Goal: Use online tool/utility: Utilize a website feature to perform a specific function

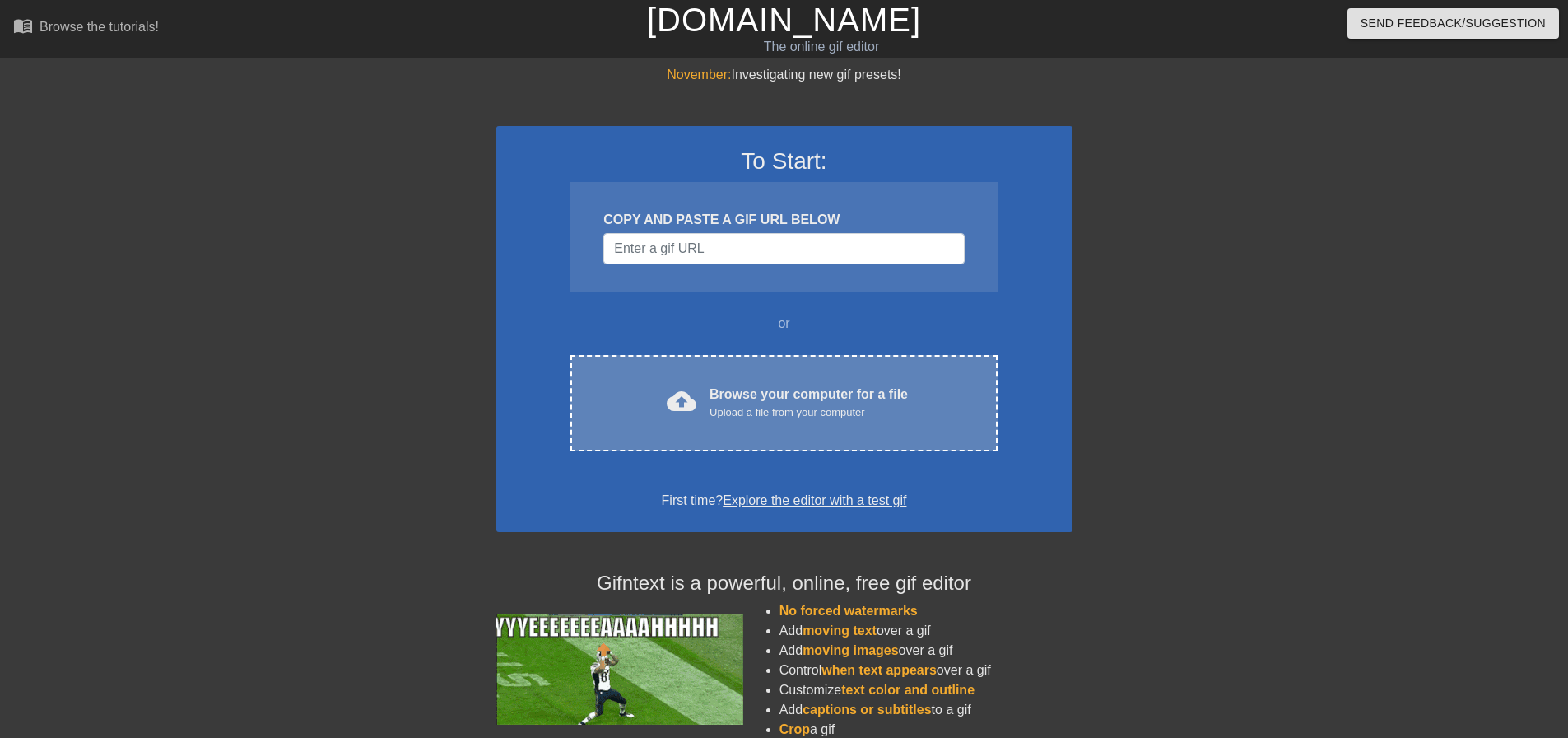
click at [695, 429] on div "cloud_upload Browse your computer for a file Upload a file from your computer C…" at bounding box center [784, 403] width 426 height 96
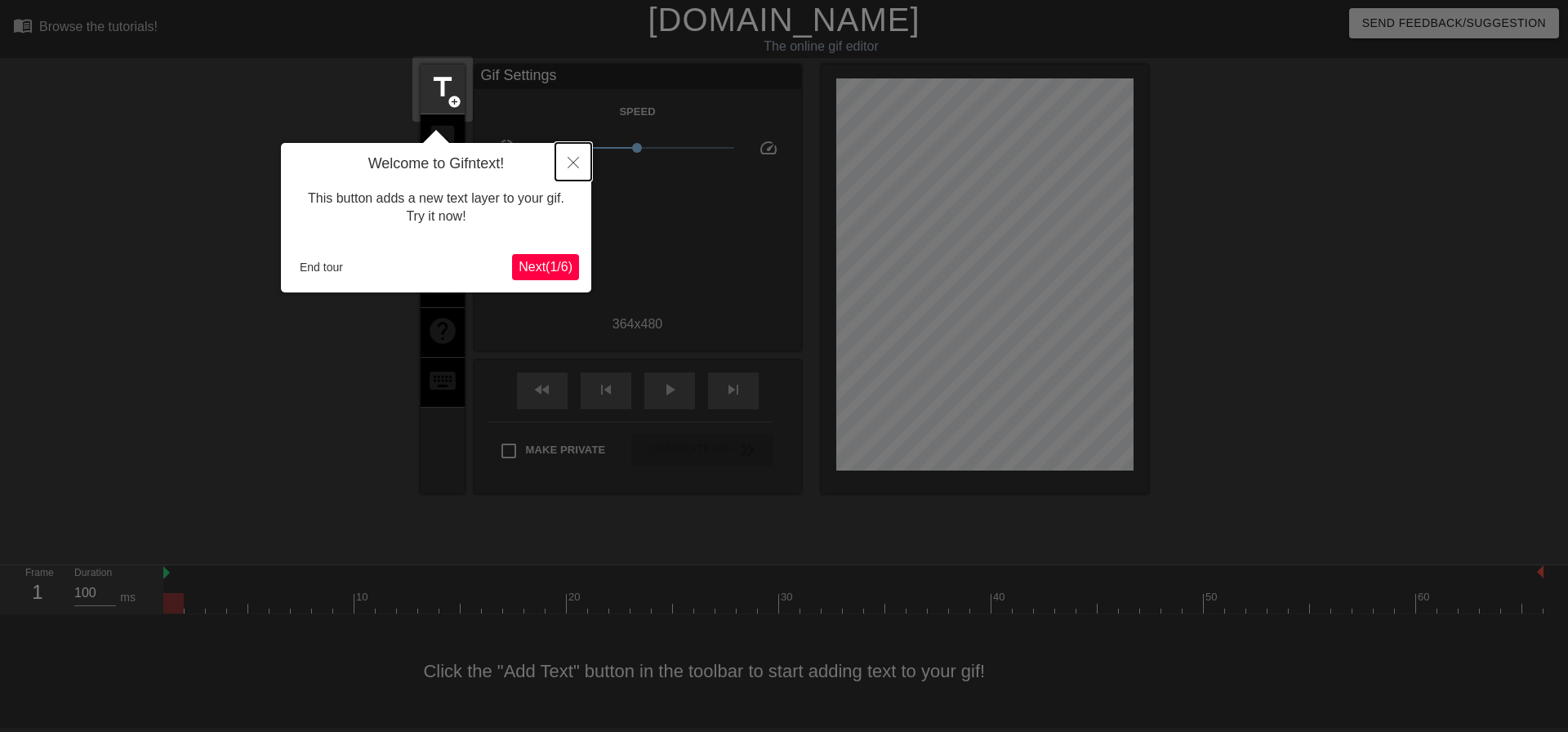
click at [574, 167] on icon "Close" at bounding box center [573, 162] width 11 height 11
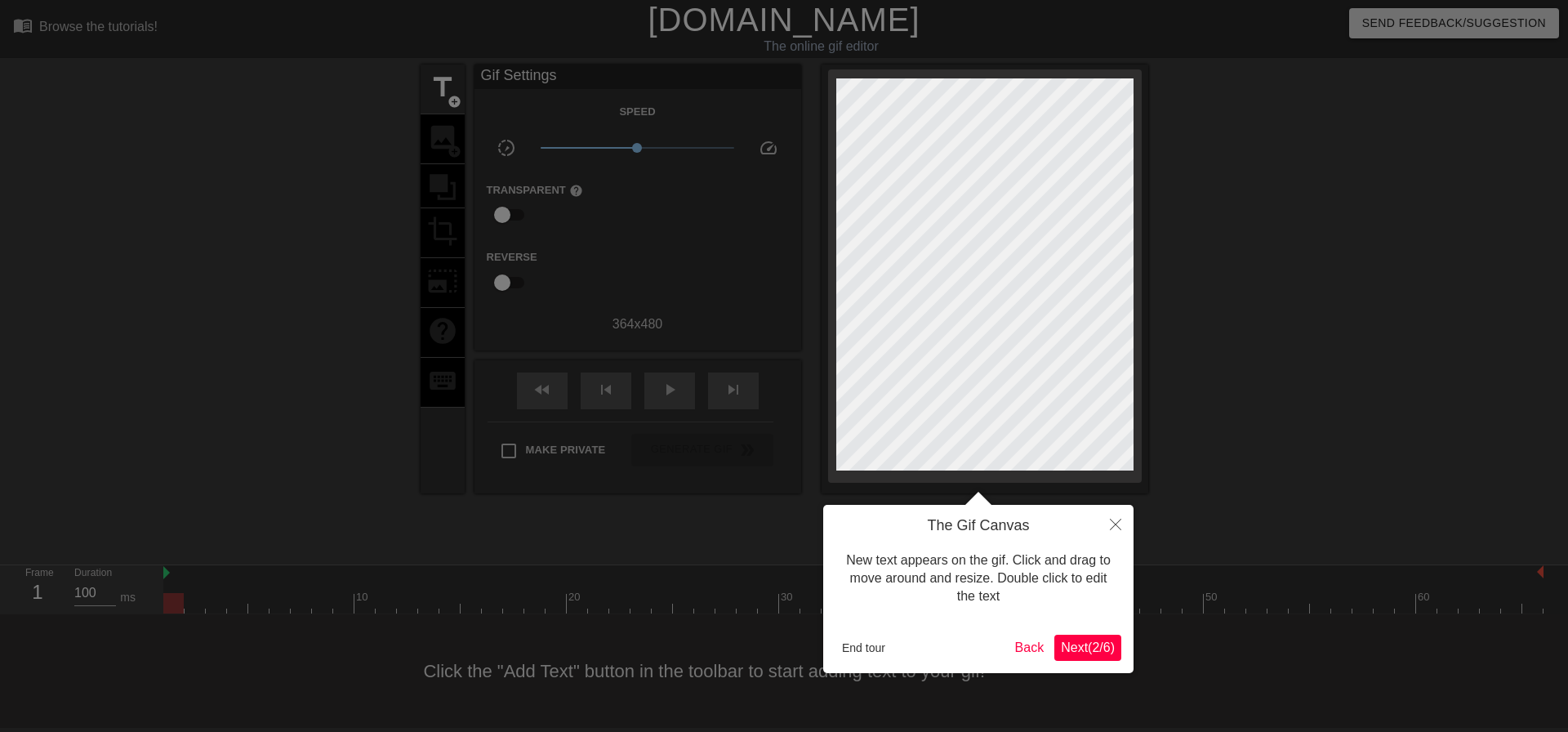
click at [1106, 554] on div "New text appears on the gif. Click and drag to move around and resize. Double c…" at bounding box center [978, 579] width 286 height 88
click at [1117, 536] on button "Close" at bounding box center [1115, 523] width 36 height 38
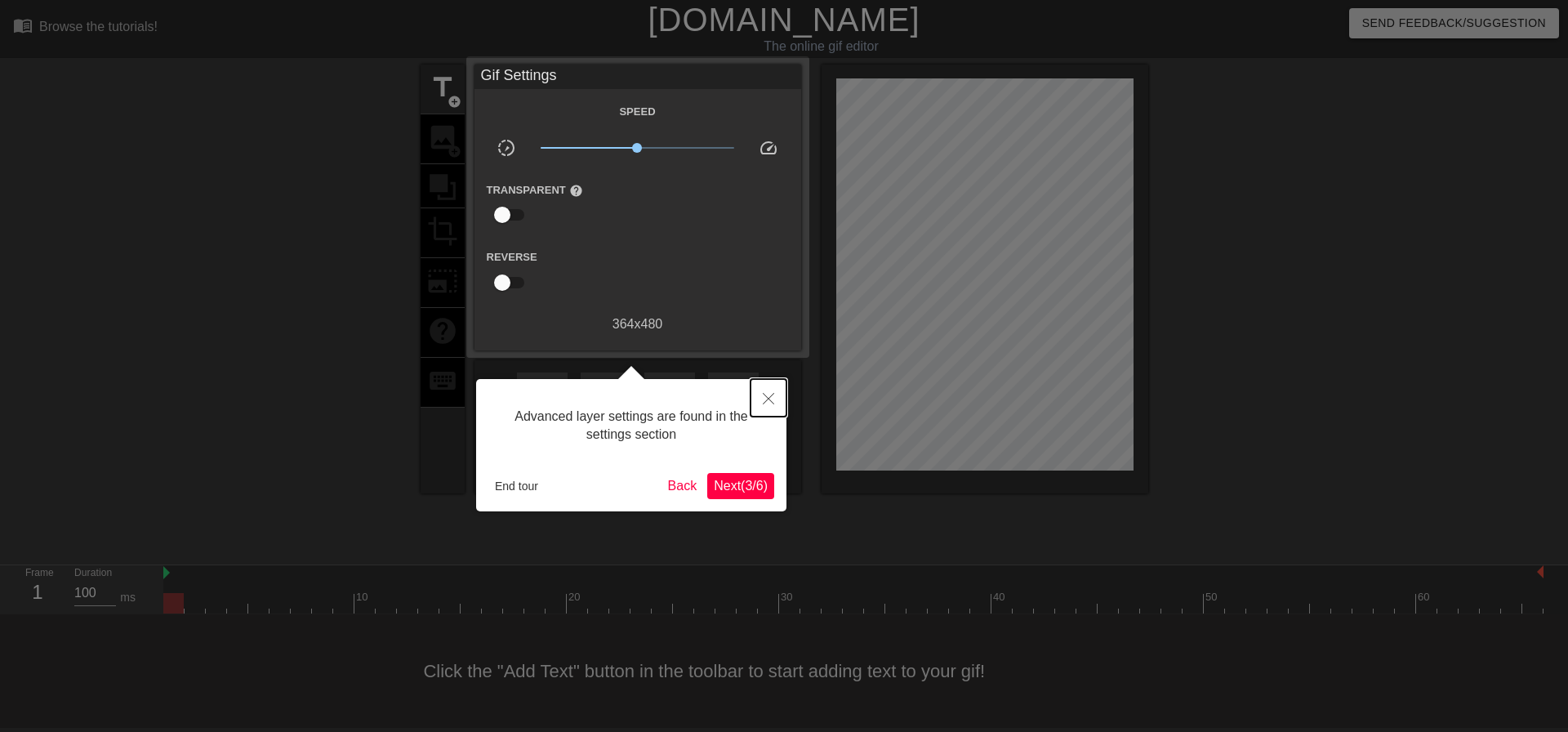
click at [761, 399] on button "Close" at bounding box center [769, 398] width 36 height 38
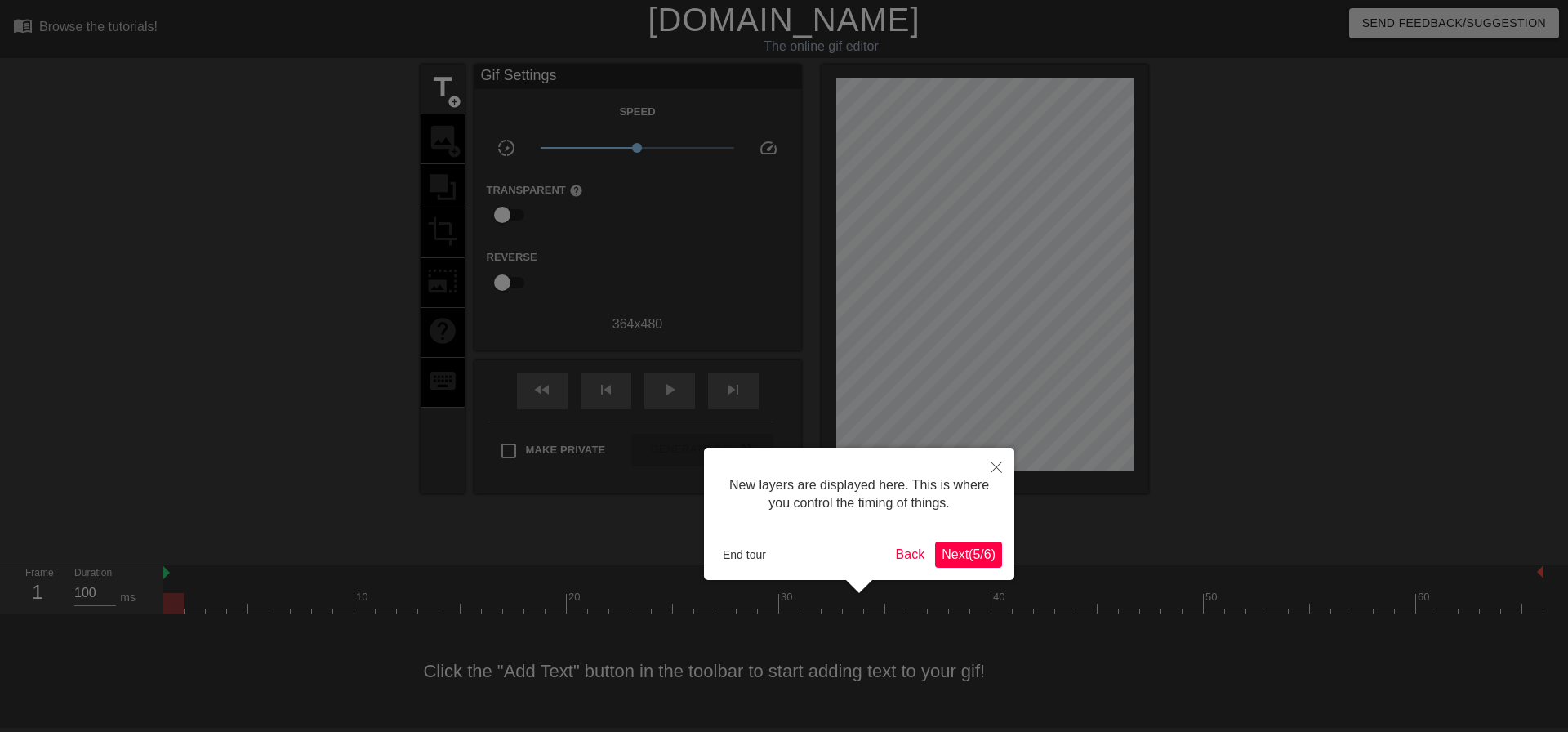
scroll to position [14, 0]
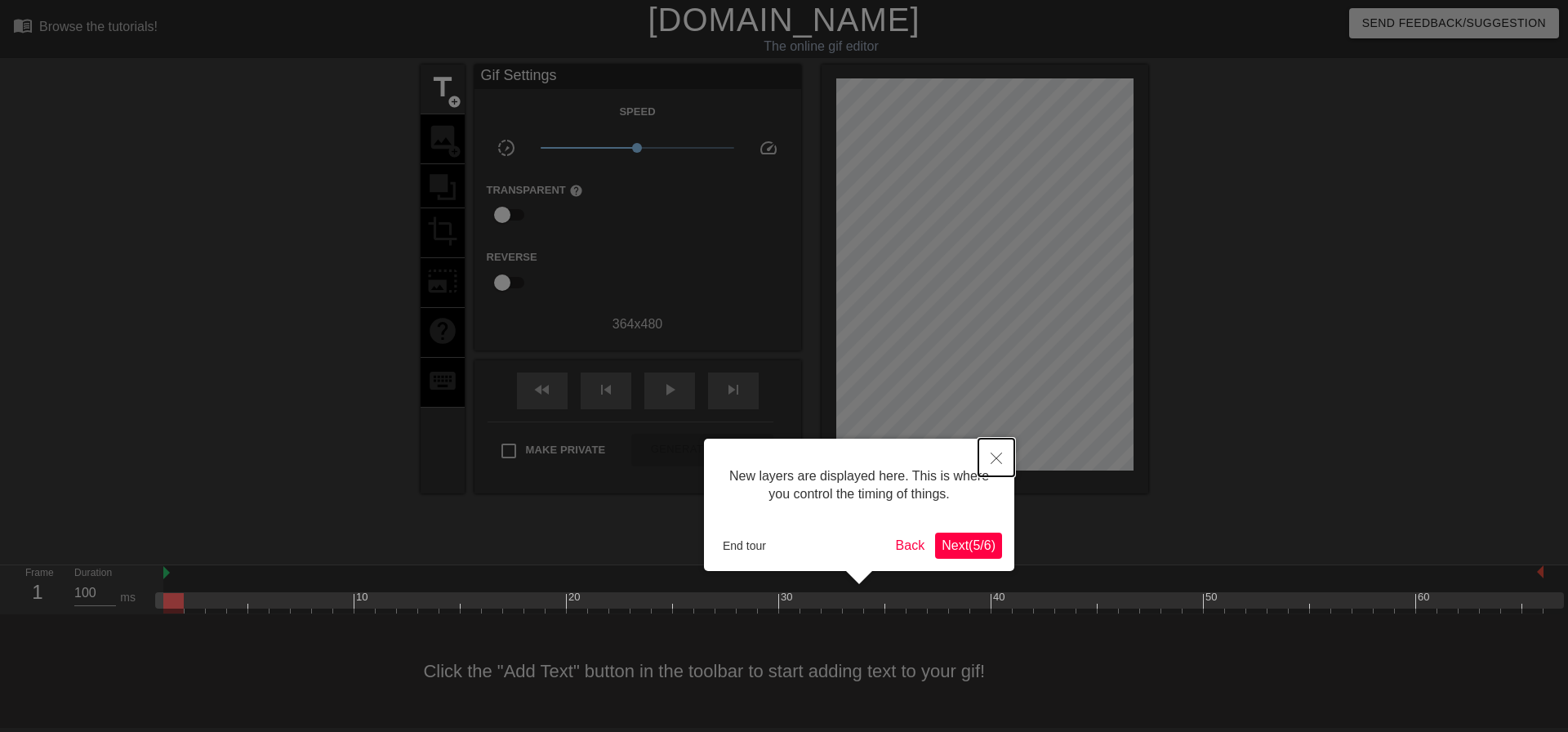
click at [997, 462] on icon "Close" at bounding box center [996, 458] width 11 height 11
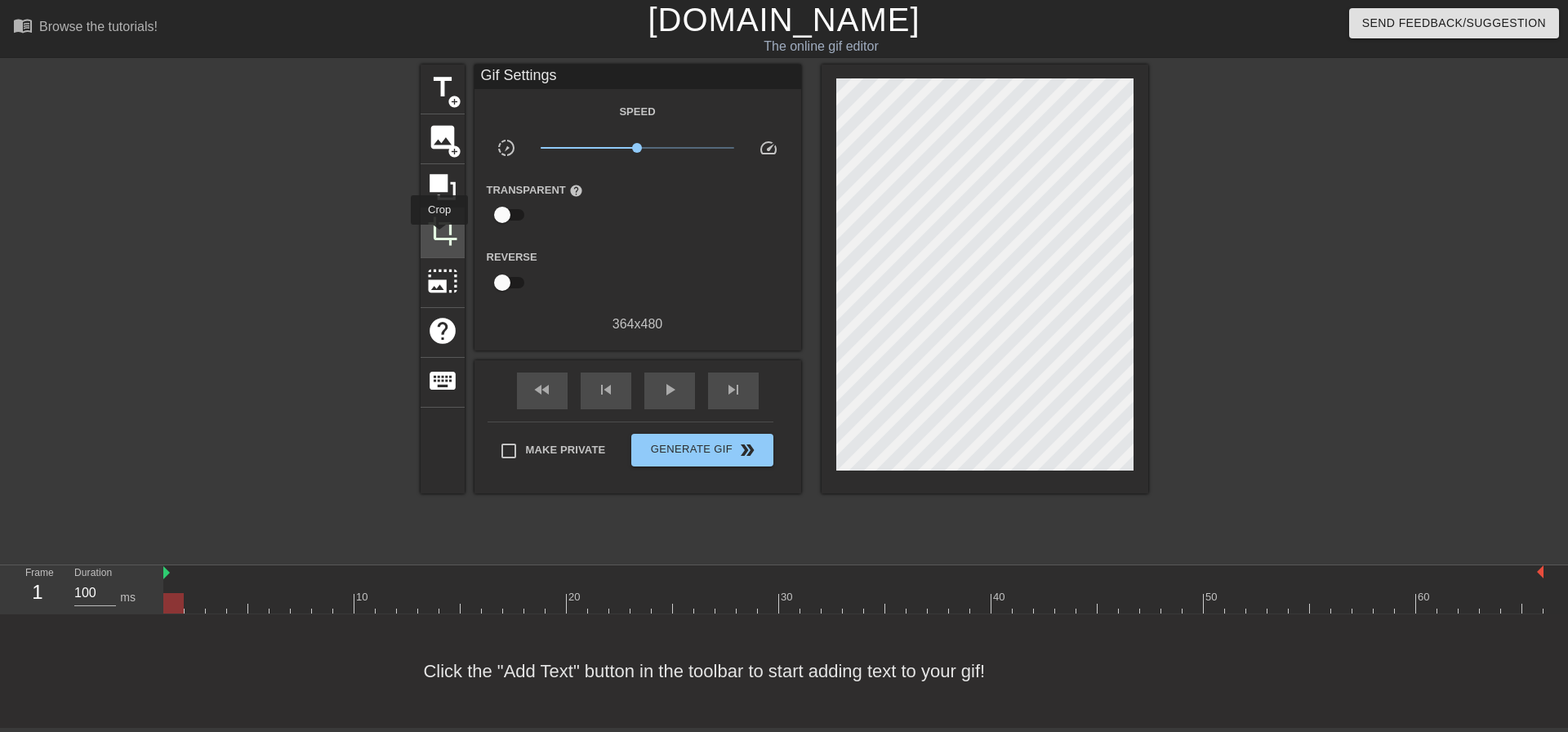
click at [440, 236] on span "crop" at bounding box center [442, 231] width 31 height 31
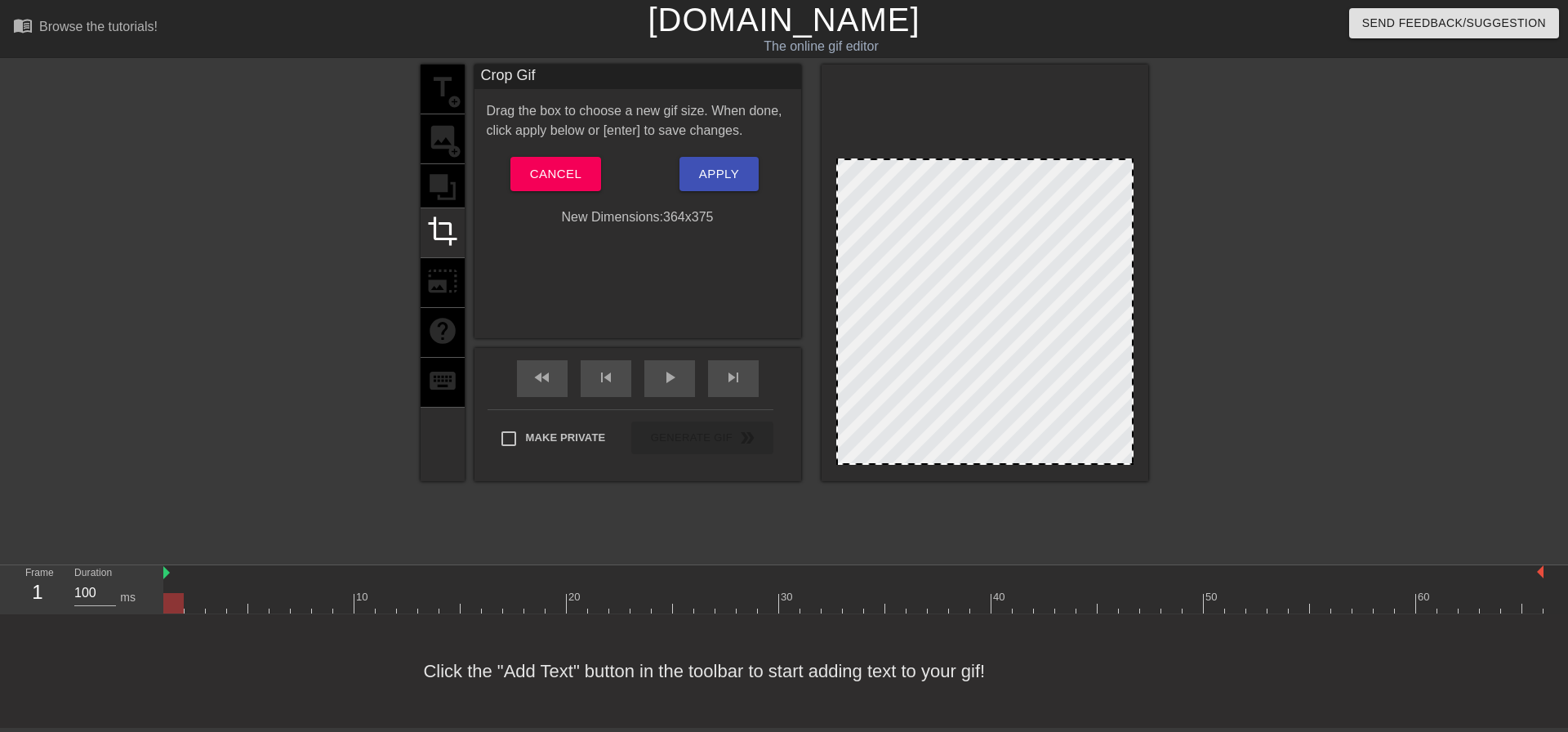
drag, startPoint x: 993, startPoint y: 75, endPoint x: 984, endPoint y: 160, distance: 85.5
click at [426, 167] on div "title add_circle image add_circle crop photo_size_select_large help keyboard" at bounding box center [442, 273] width 44 height 417
drag, startPoint x: 835, startPoint y: 186, endPoint x: 791, endPoint y: 194, distance: 44.7
click at [791, 194] on div "title add_circle image add_circle crop photo_size_select_large help keyboard Cr…" at bounding box center [784, 273] width 727 height 417
click at [720, 172] on span "Apply" at bounding box center [720, 174] width 40 height 21
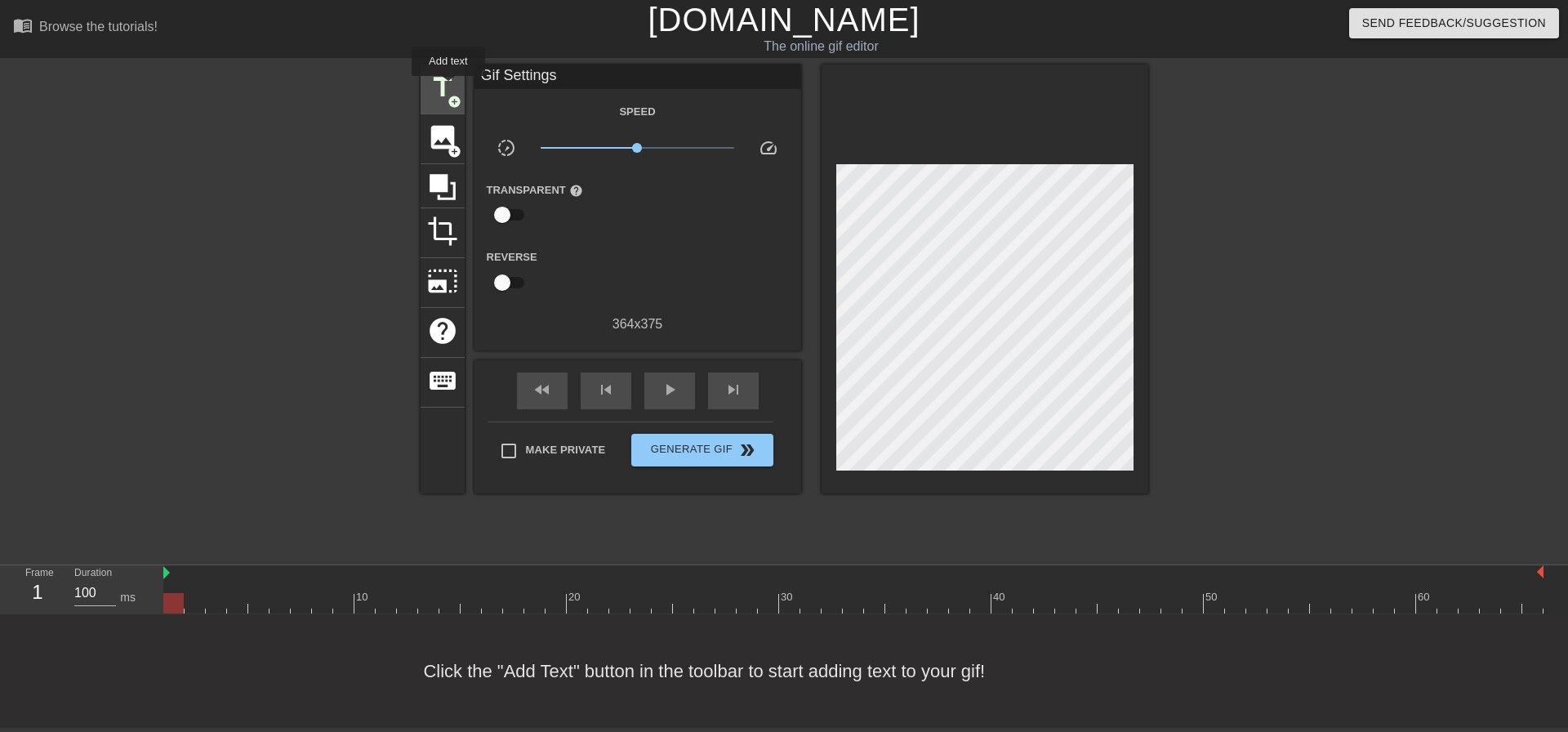
click at [448, 88] on span "title" at bounding box center [442, 87] width 31 height 31
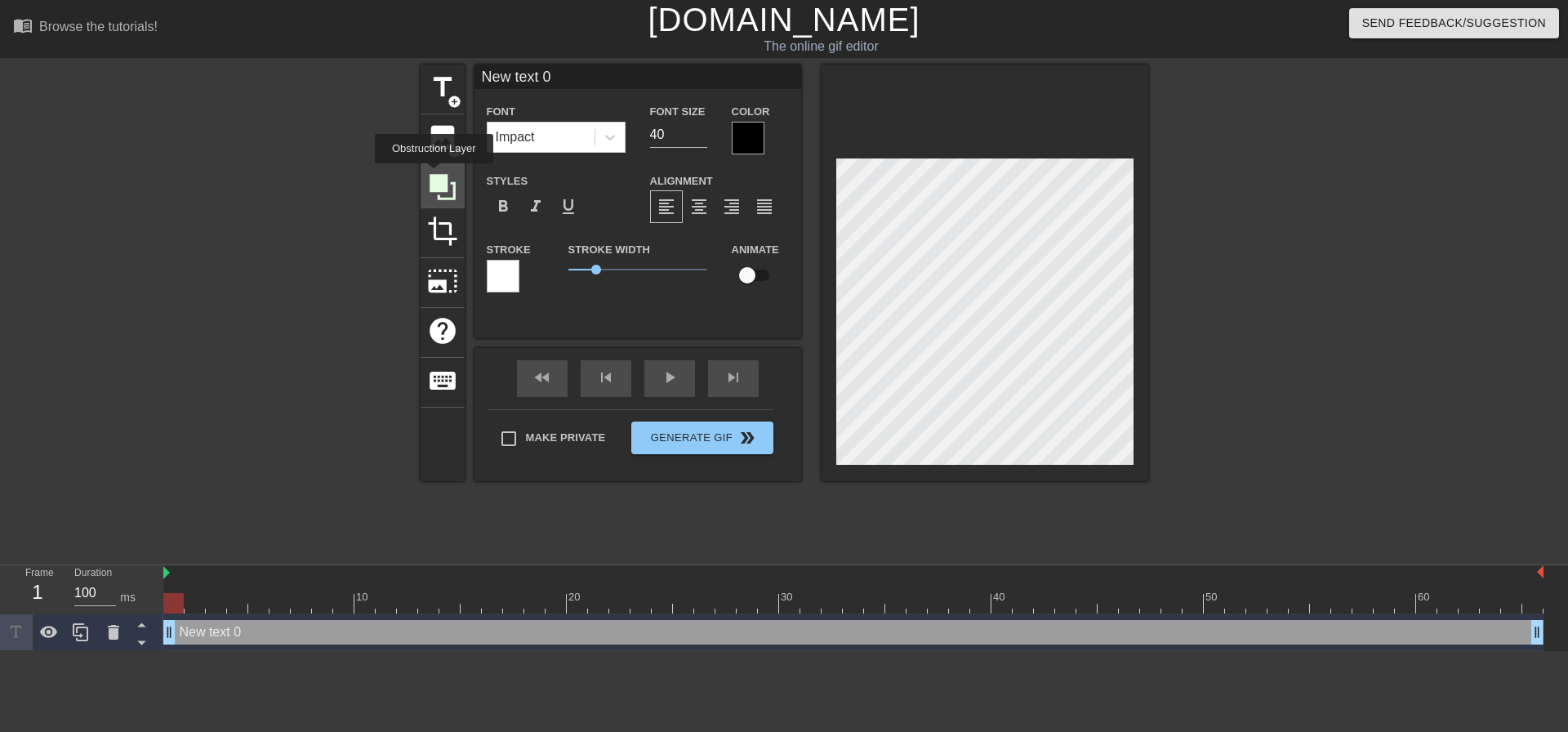
click at [433, 175] on icon at bounding box center [443, 187] width 26 height 26
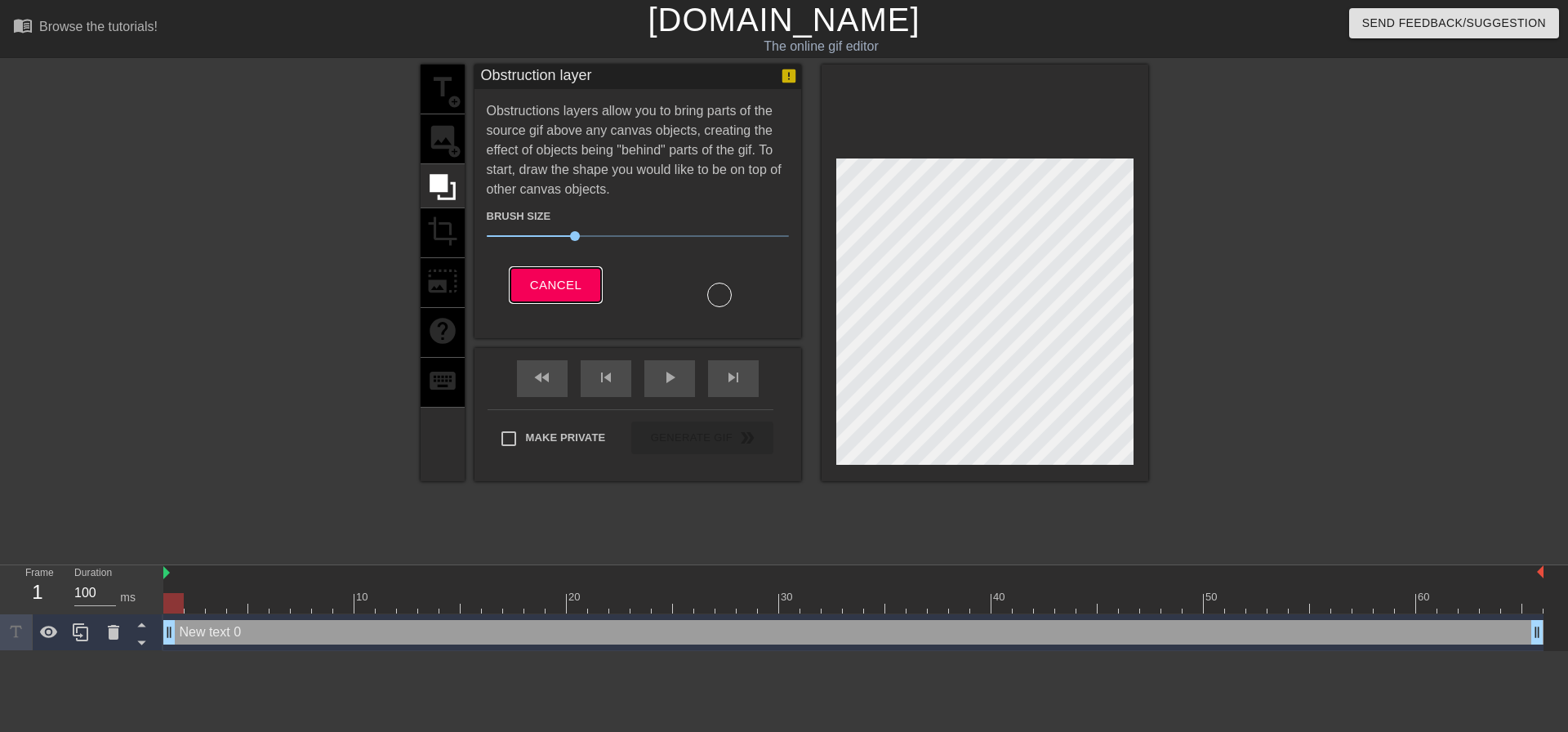
click at [553, 283] on span "Cancel" at bounding box center [555, 285] width 52 height 21
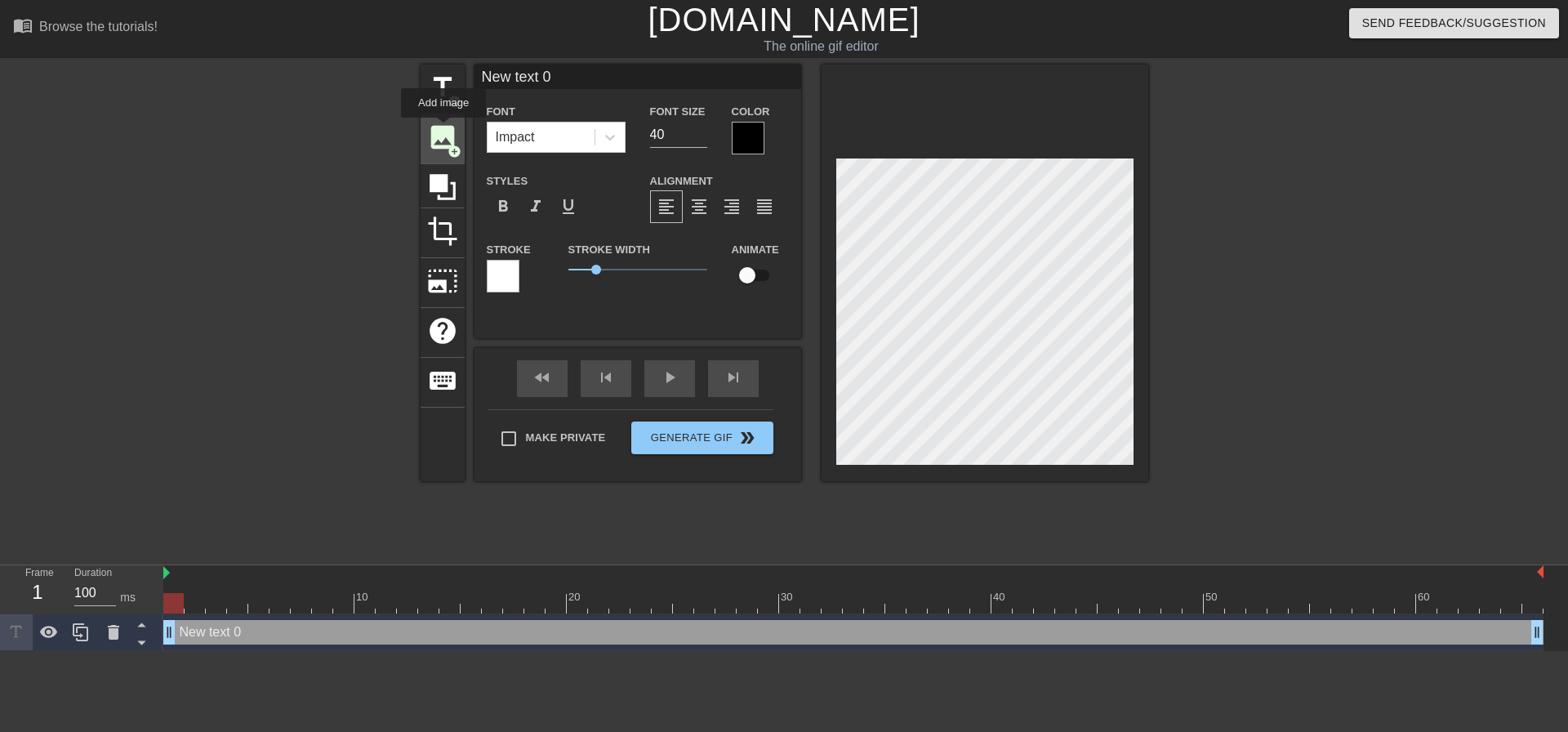
click at [446, 129] on span "image" at bounding box center [442, 137] width 31 height 31
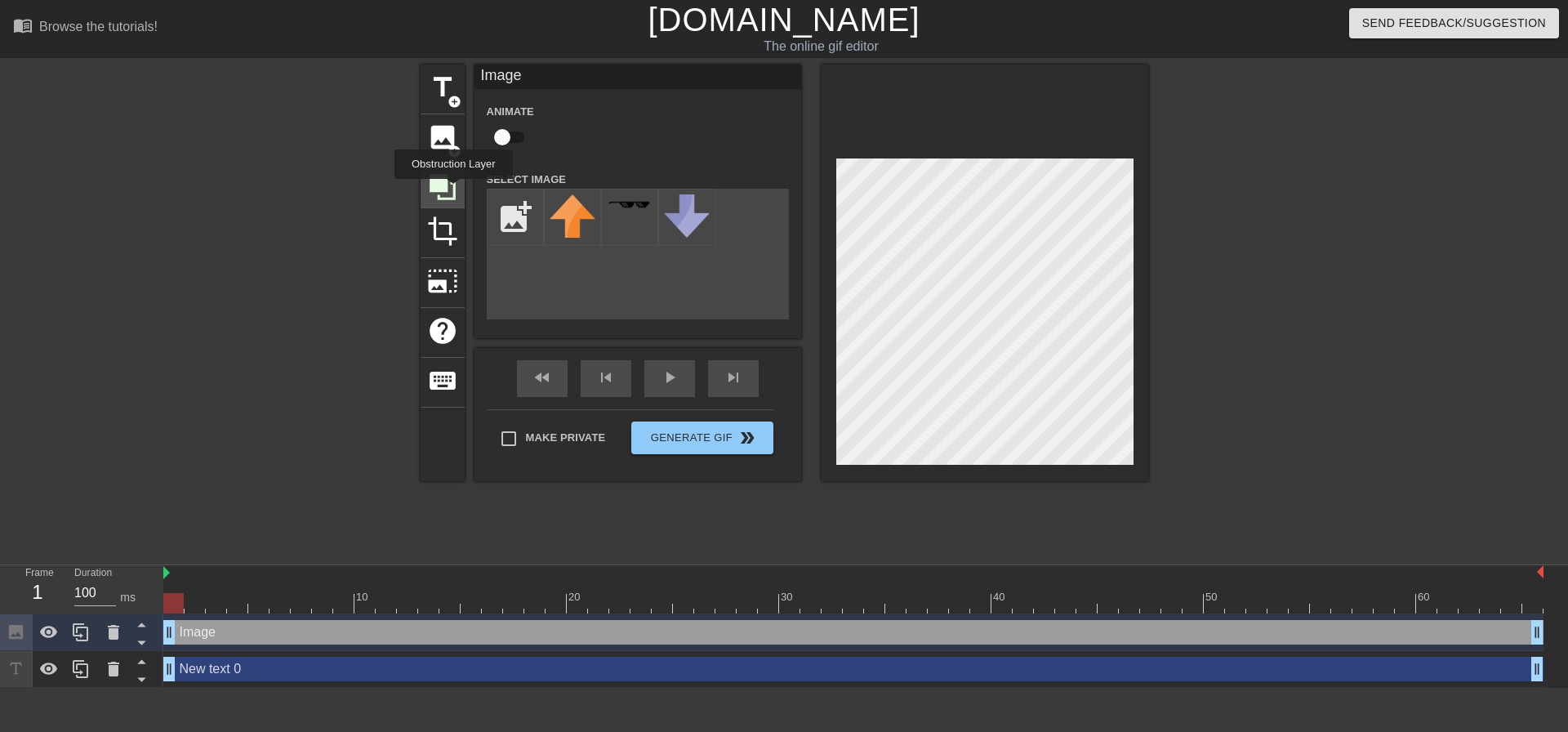
click at [454, 190] on icon at bounding box center [443, 187] width 26 height 26
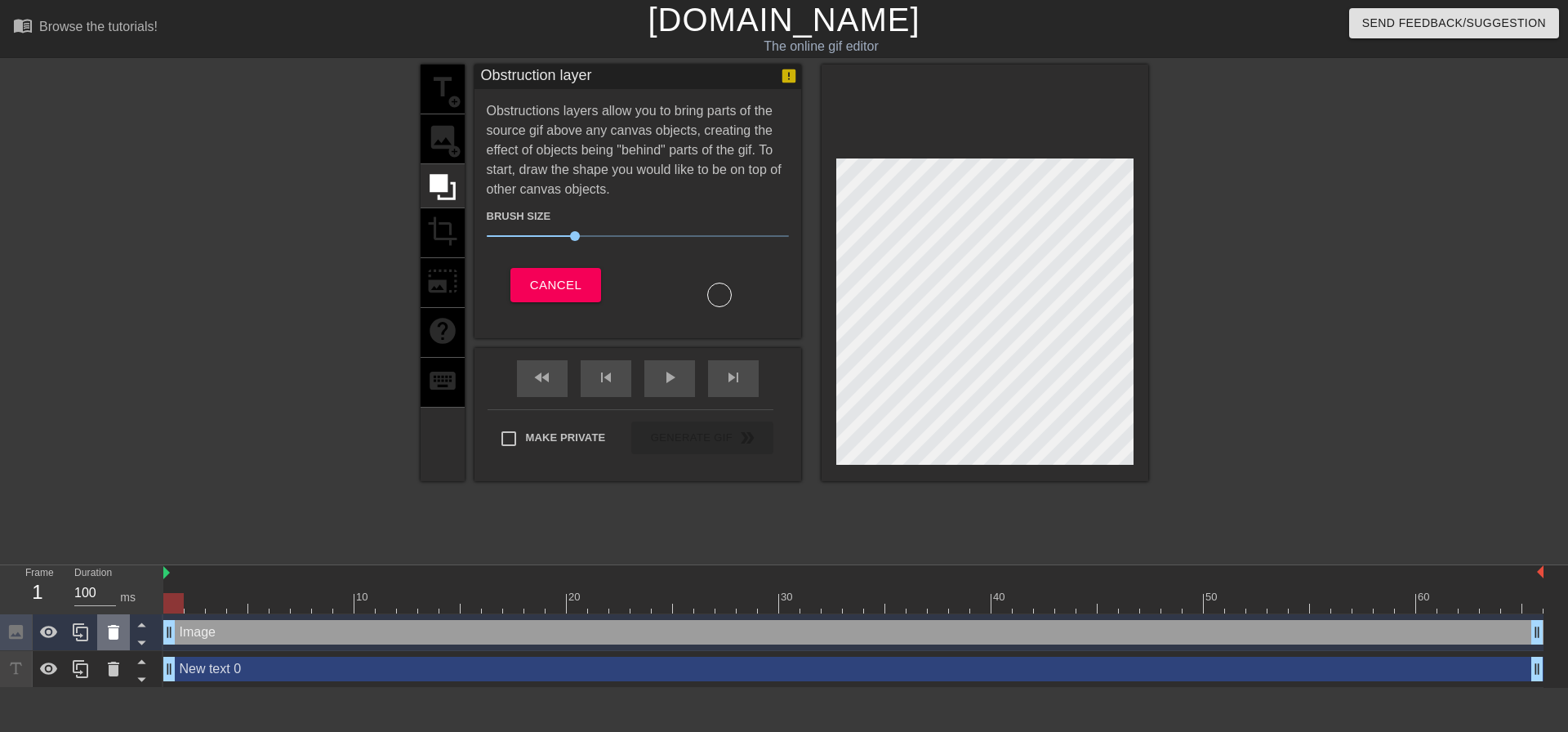
click at [109, 628] on icon at bounding box center [113, 632] width 19 height 19
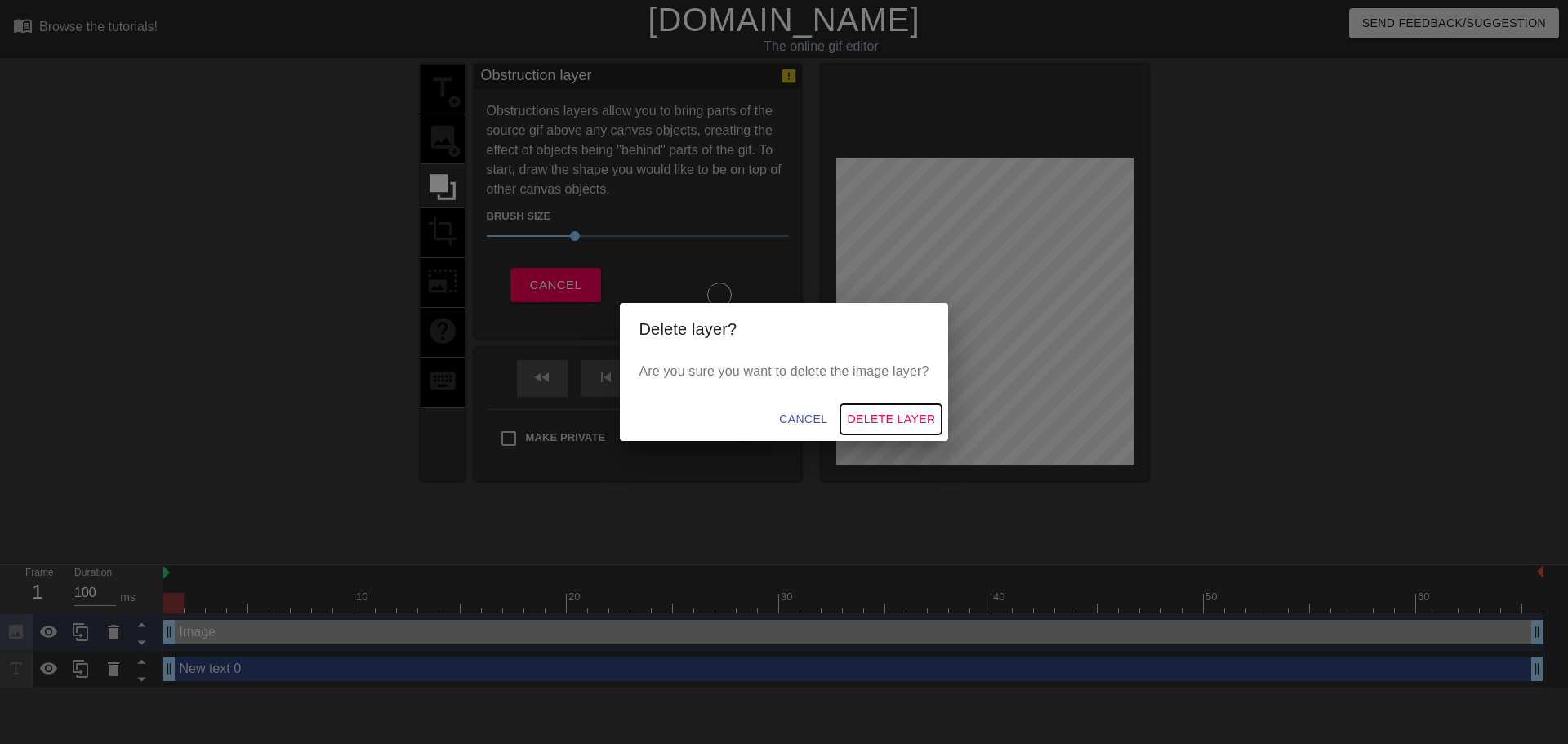
click at [877, 418] on span "Delete Layer" at bounding box center [891, 418] width 89 height 20
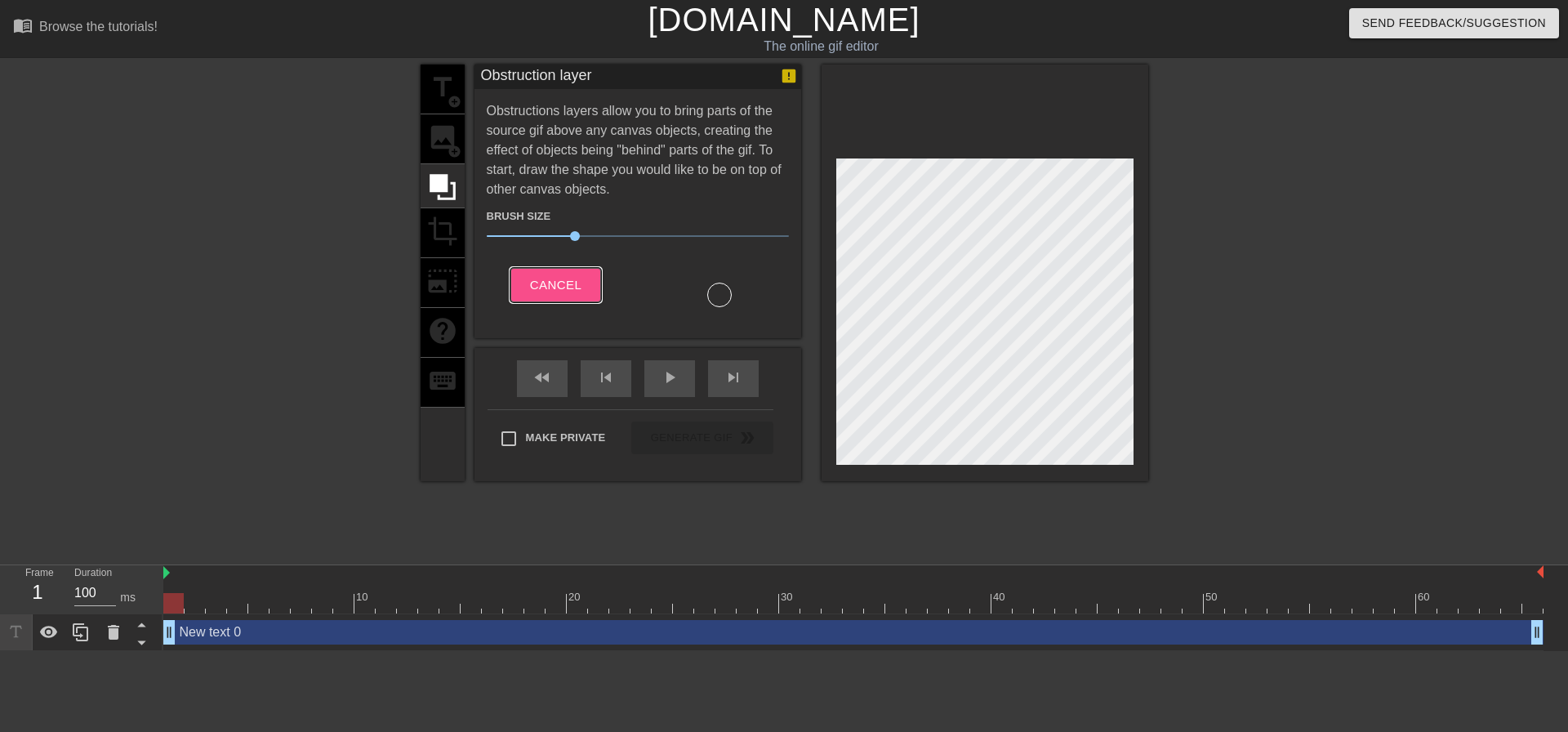
click at [554, 290] on span "Cancel" at bounding box center [555, 285] width 52 height 21
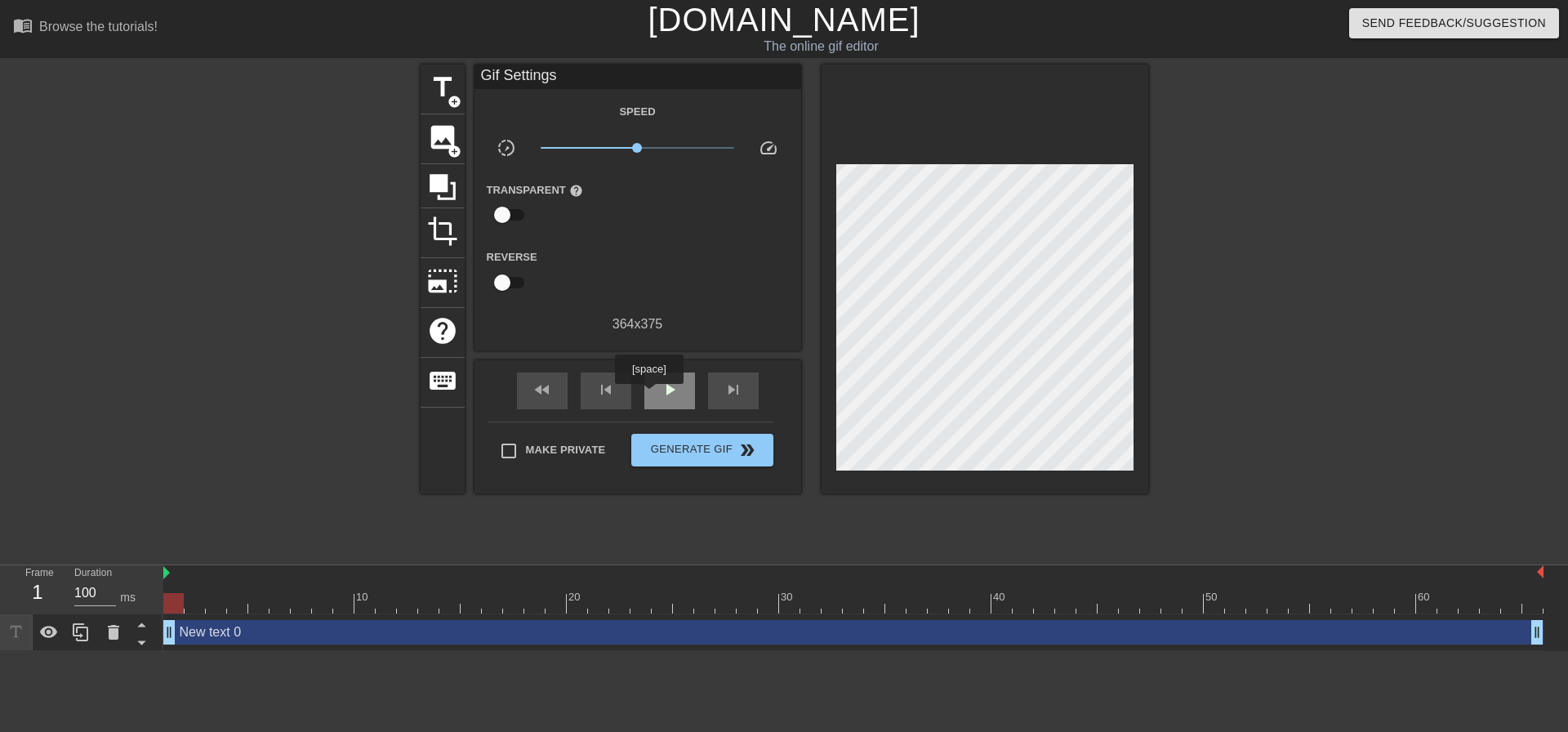
click at [666, 394] on span "play_arrow" at bounding box center [669, 390] width 19 height 19
click at [441, 285] on span "photo_size_select_large" at bounding box center [442, 281] width 31 height 31
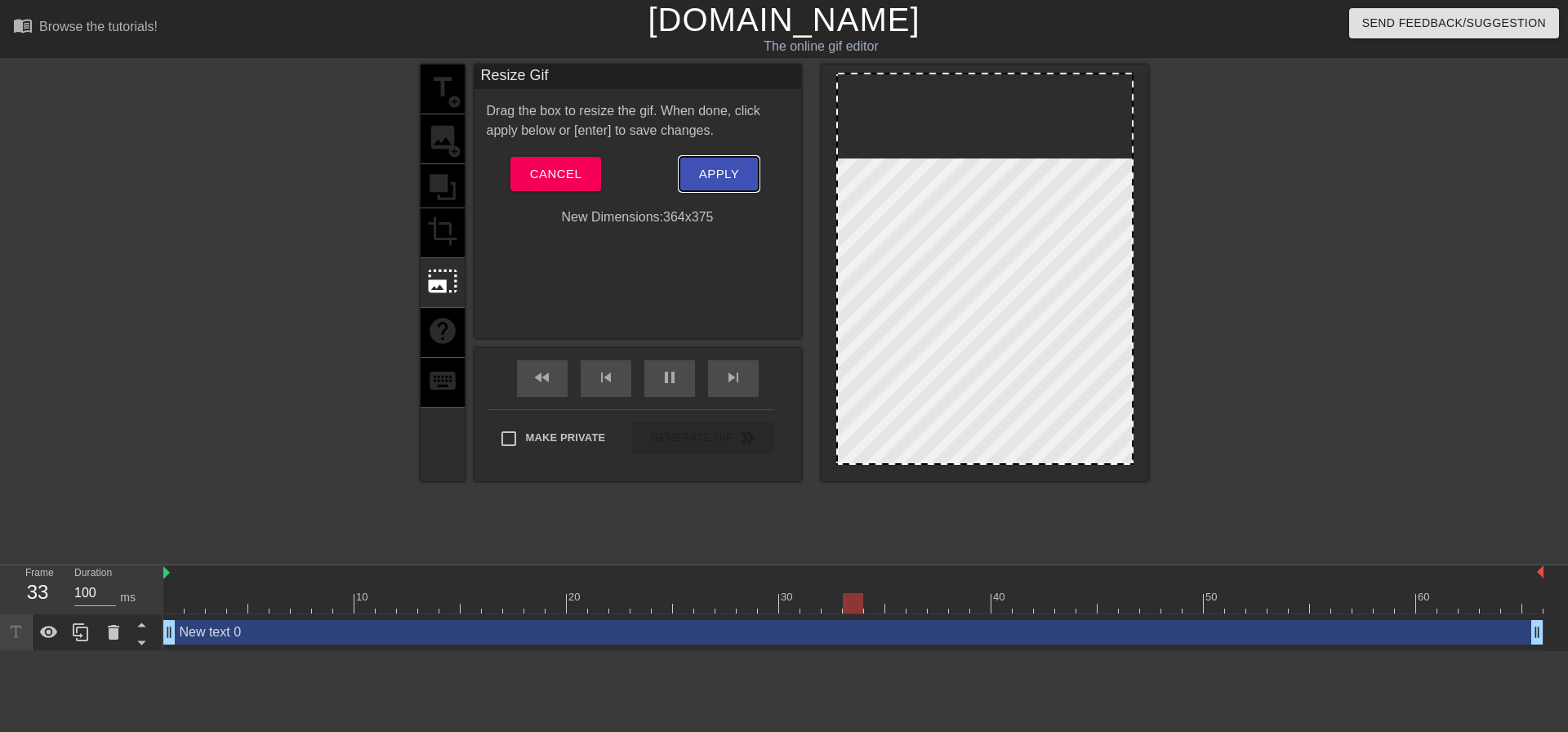
click at [729, 176] on span "Apply" at bounding box center [720, 174] width 40 height 21
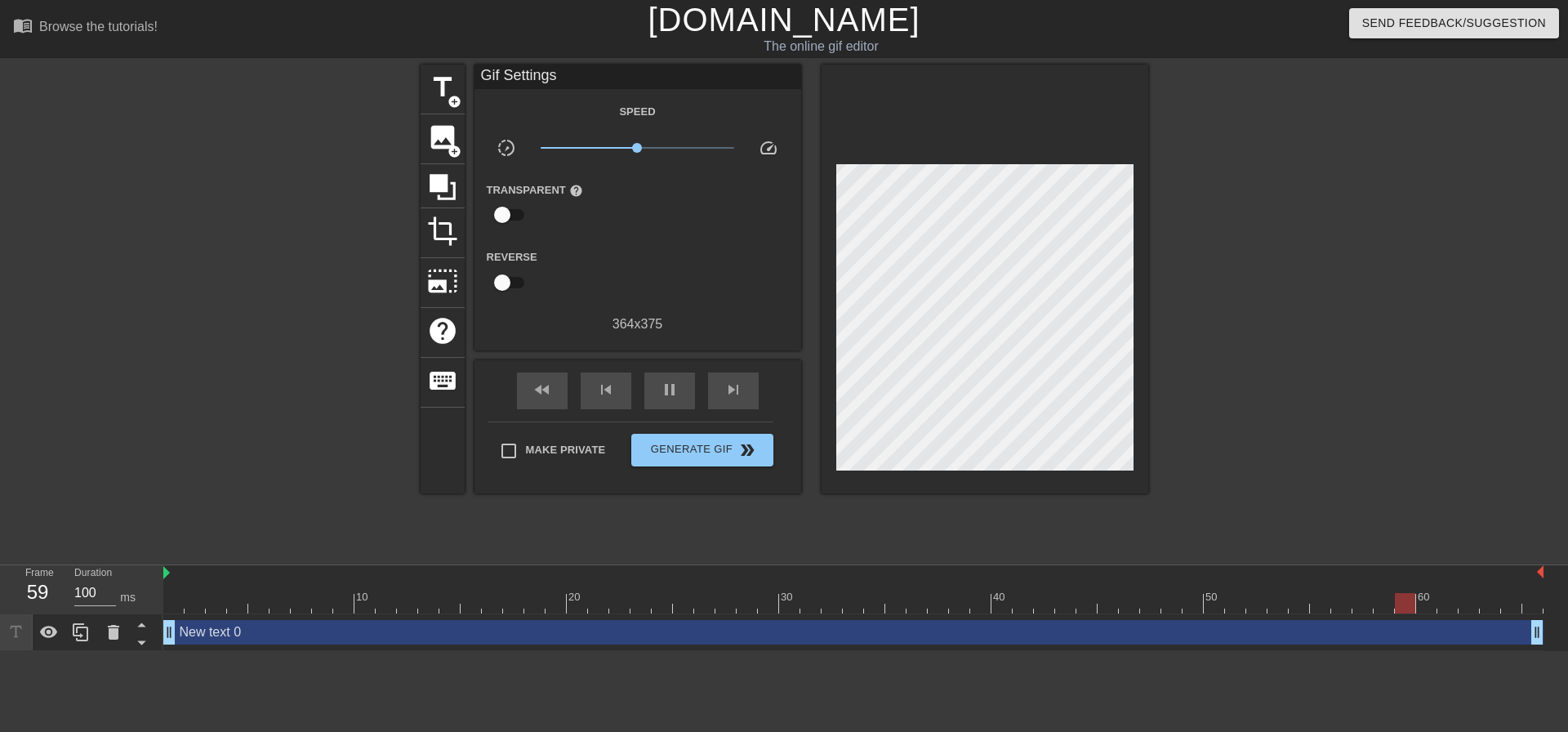
click at [499, 215] on input "checkbox" at bounding box center [502, 214] width 93 height 31
click at [499, 215] on input "checkbox" at bounding box center [518, 214] width 93 height 31
checkbox input "false"
click at [447, 132] on span "image" at bounding box center [442, 137] width 31 height 31
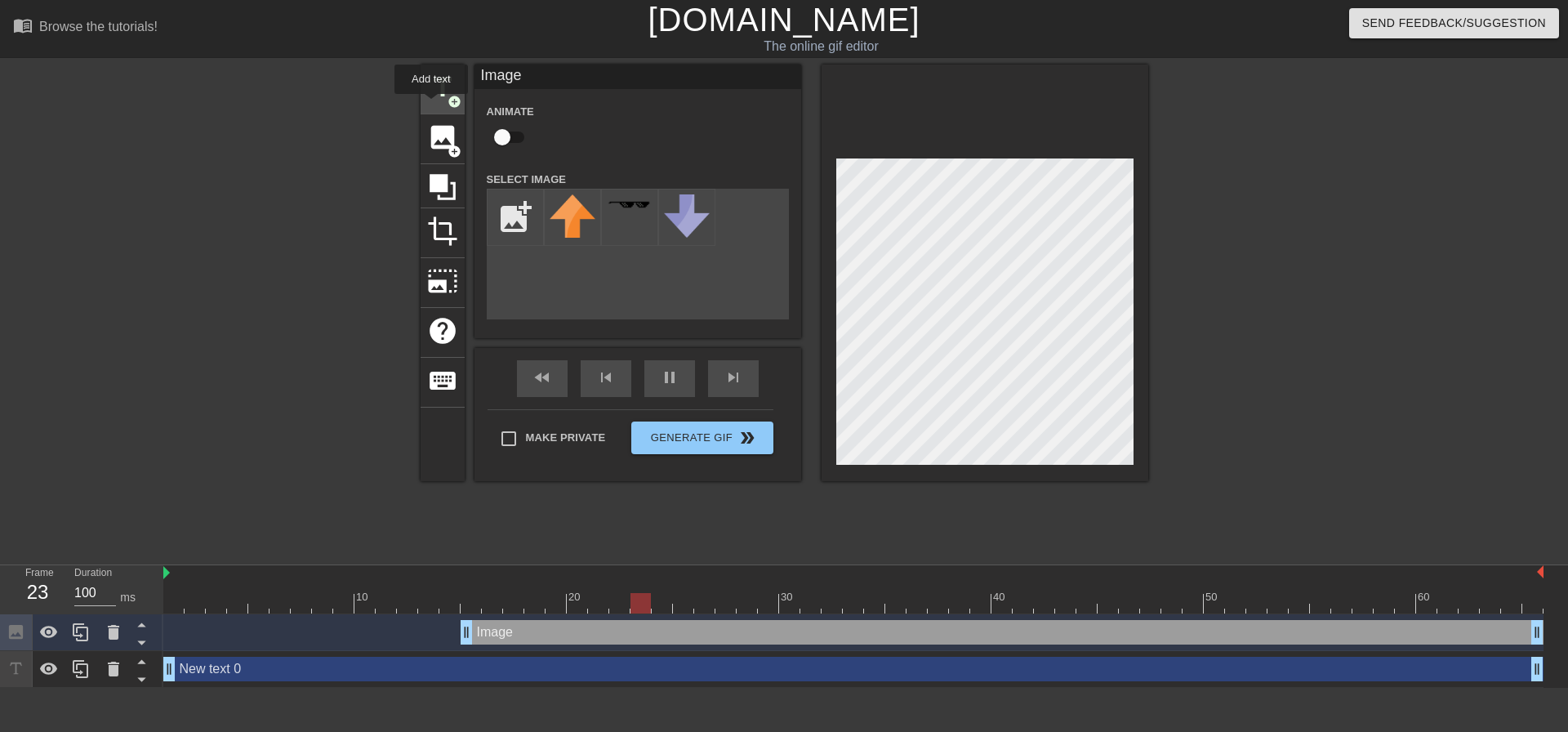
click at [432, 105] on div "title add_circle" at bounding box center [442, 90] width 44 height 50
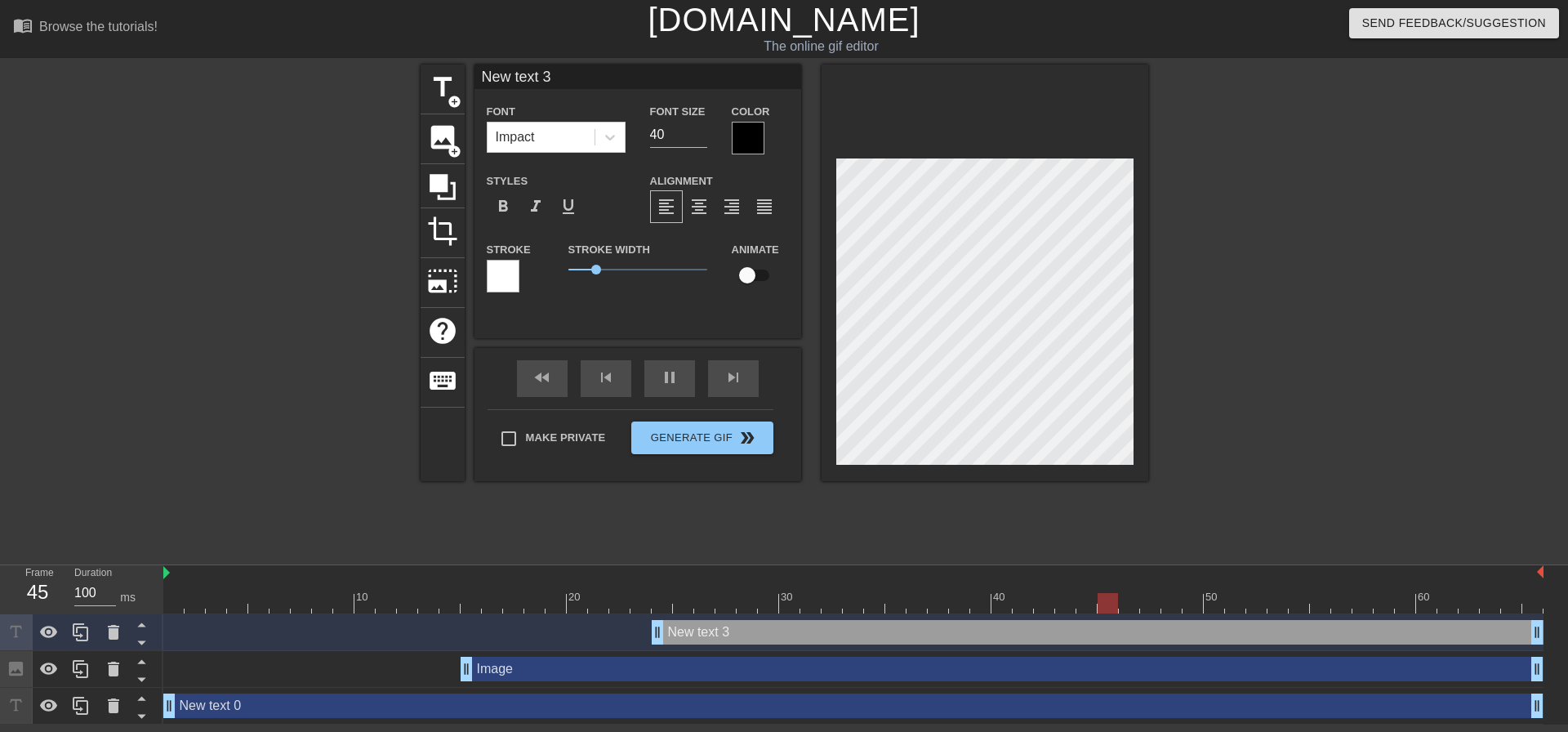
click at [503, 276] on div at bounding box center [503, 276] width 32 height 32
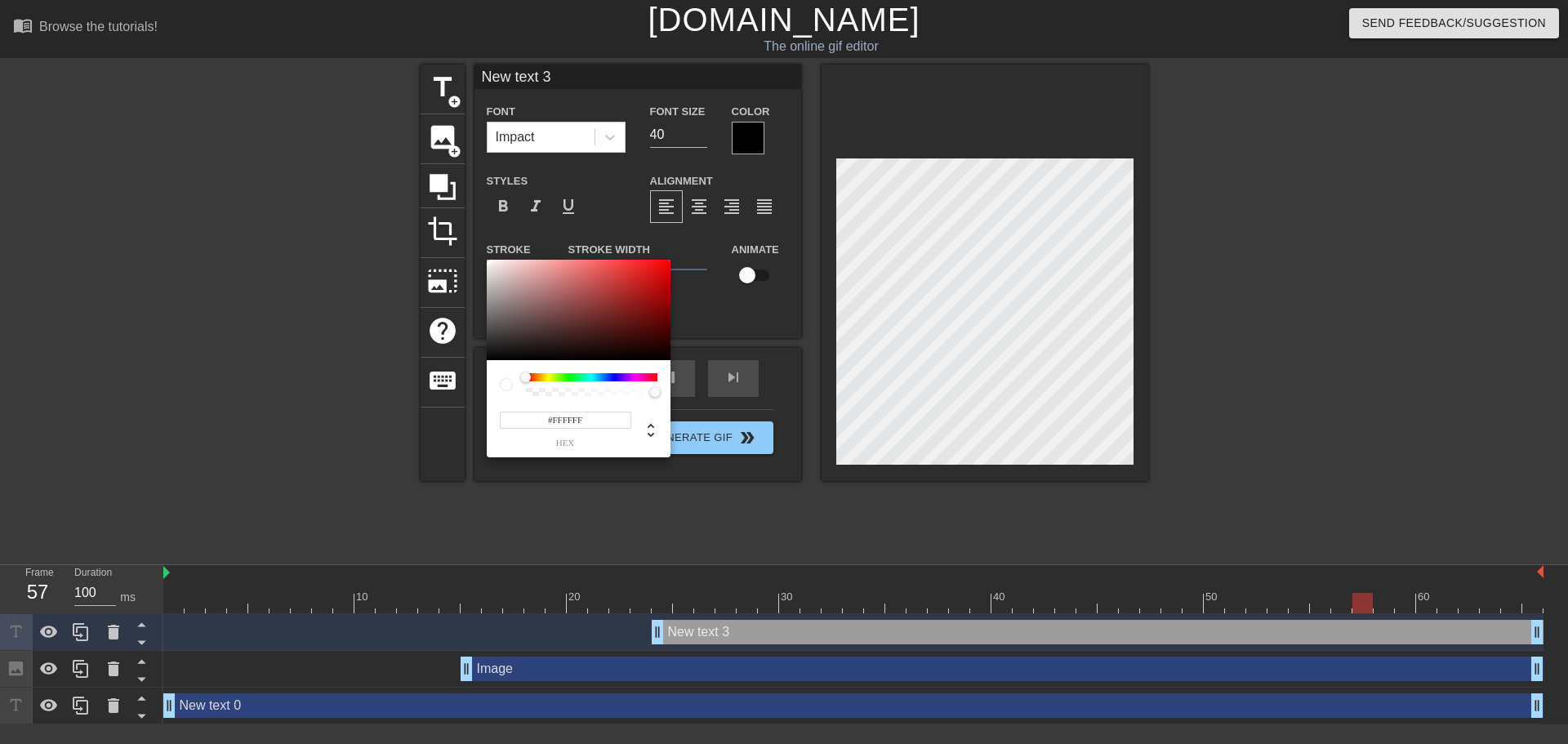
click at [501, 384] on div at bounding box center [506, 384] width 13 height 13
click at [506, 384] on div at bounding box center [506, 384] width 13 height 13
